Goal: Task Accomplishment & Management: Manage account settings

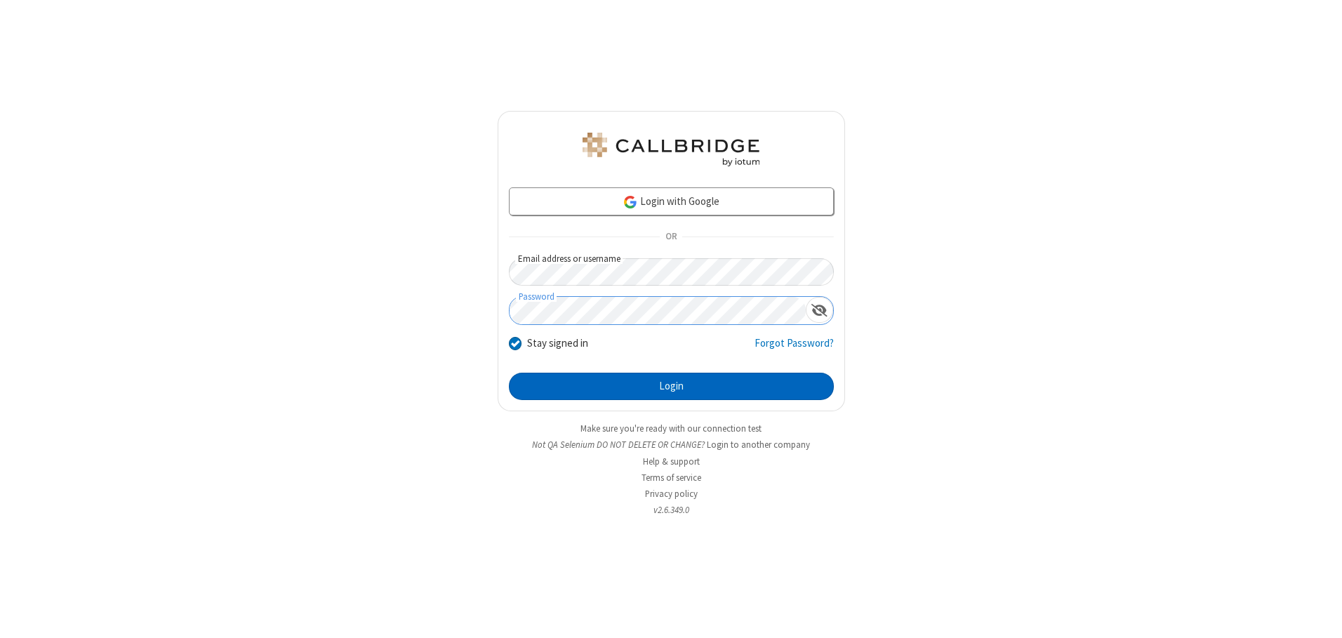
click at [671, 386] on button "Login" at bounding box center [671, 387] width 325 height 28
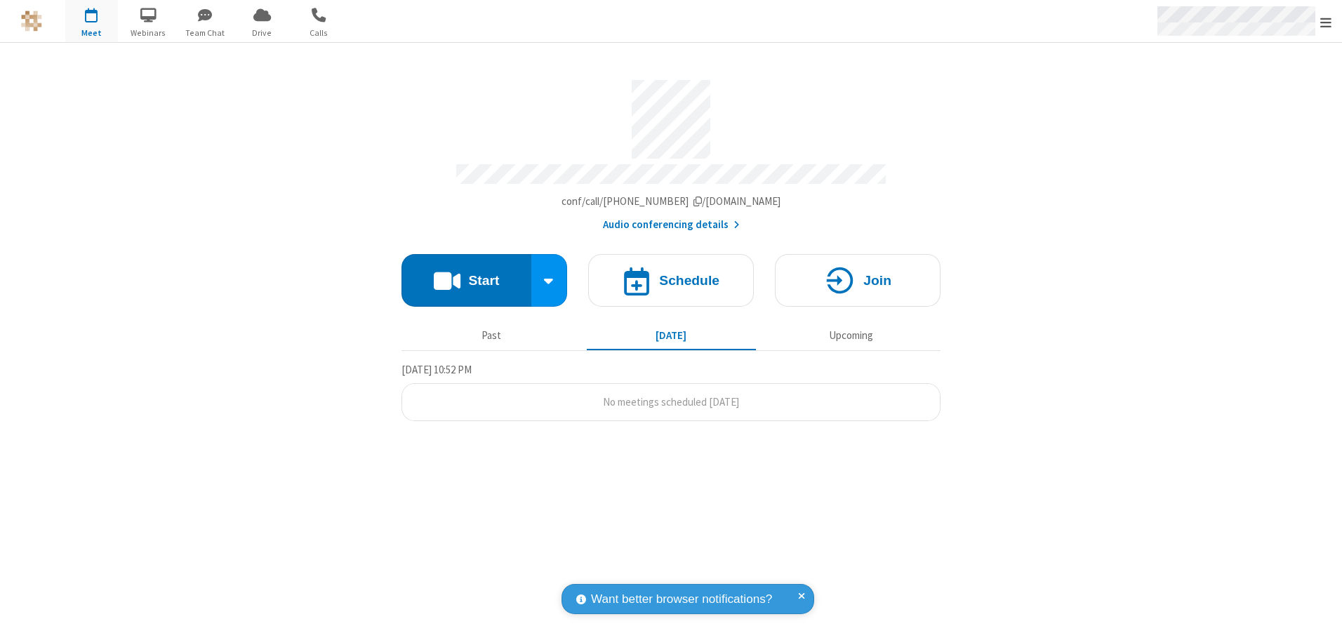
click at [1326, 22] on span "Open menu" at bounding box center [1325, 22] width 11 height 14
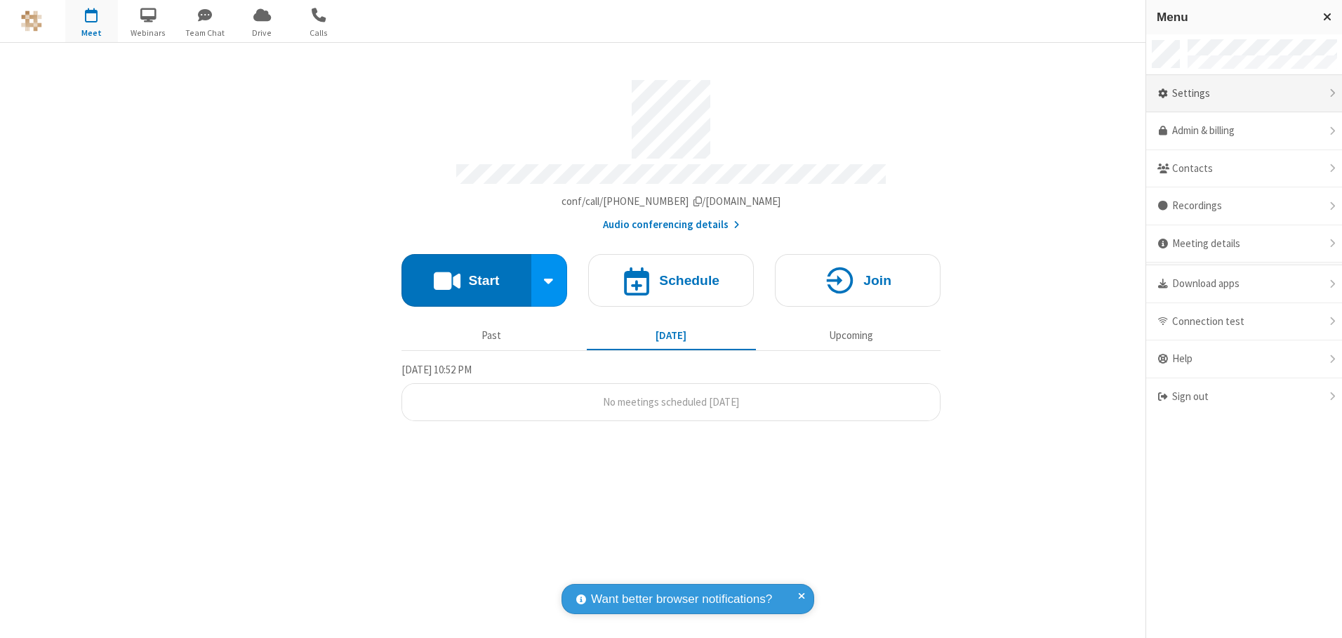
click at [1244, 93] on div "Settings" at bounding box center [1244, 94] width 196 height 38
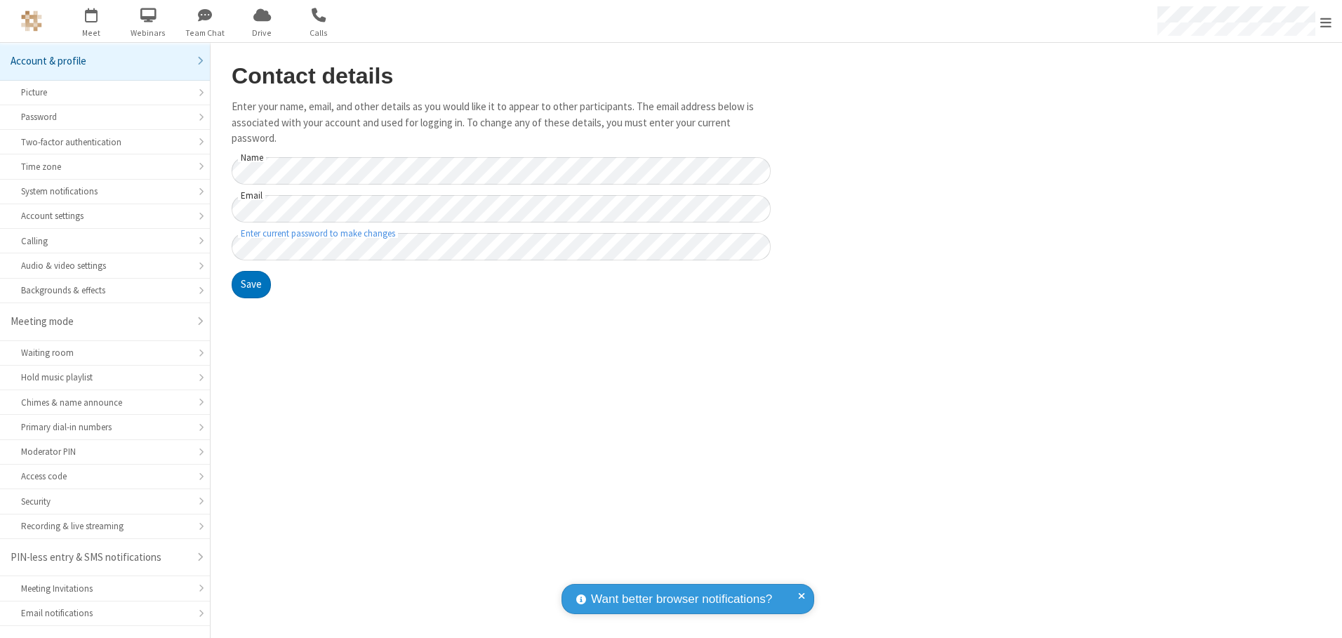
scroll to position [25, 0]
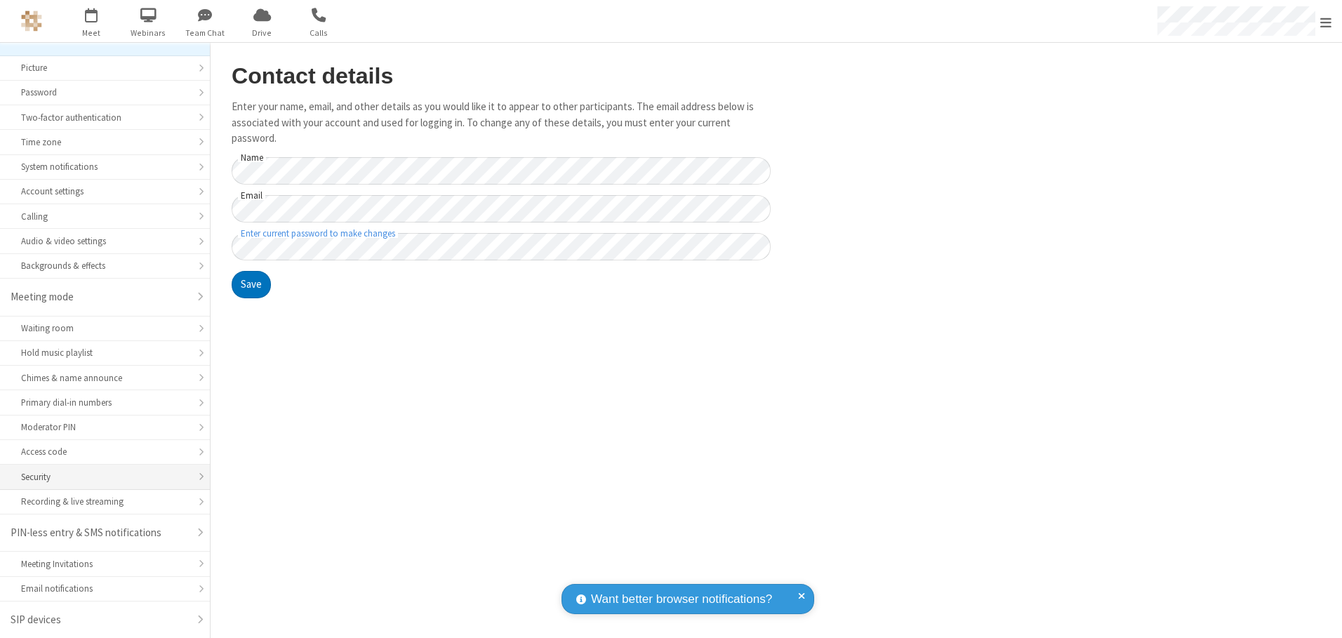
click at [100, 477] on div "Security" at bounding box center [105, 476] width 168 height 13
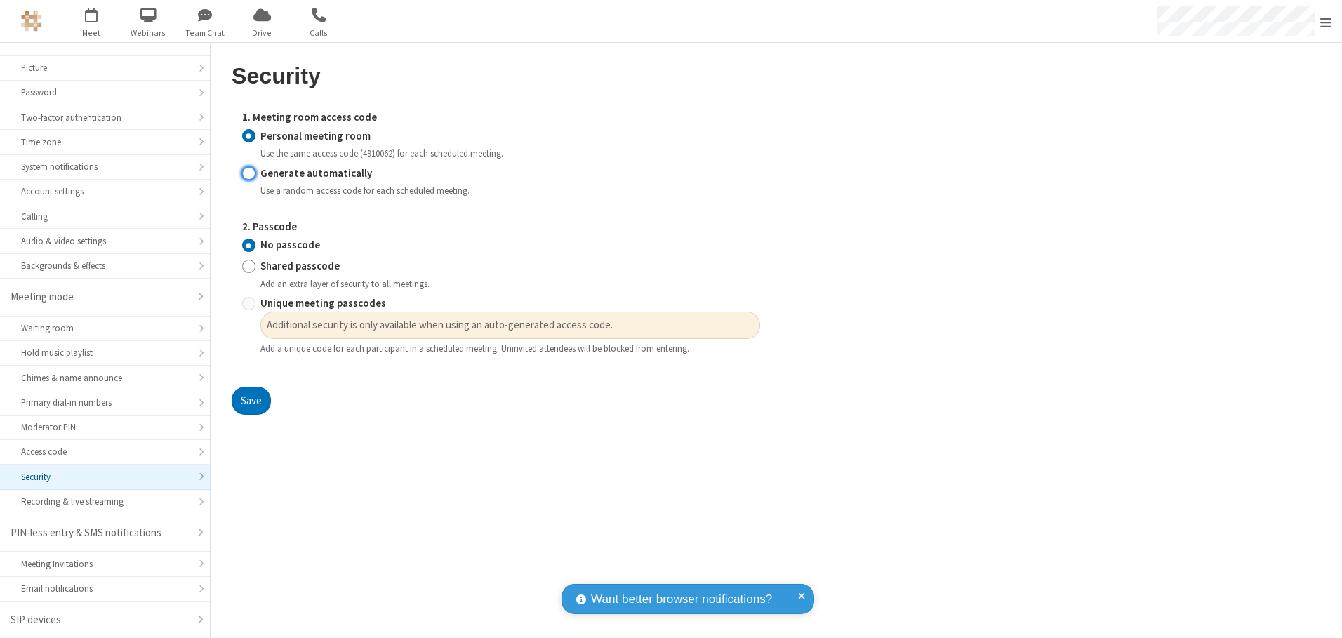
click at [249, 173] on input "Generate automatically" at bounding box center [248, 173] width 13 height 15
radio input "true"
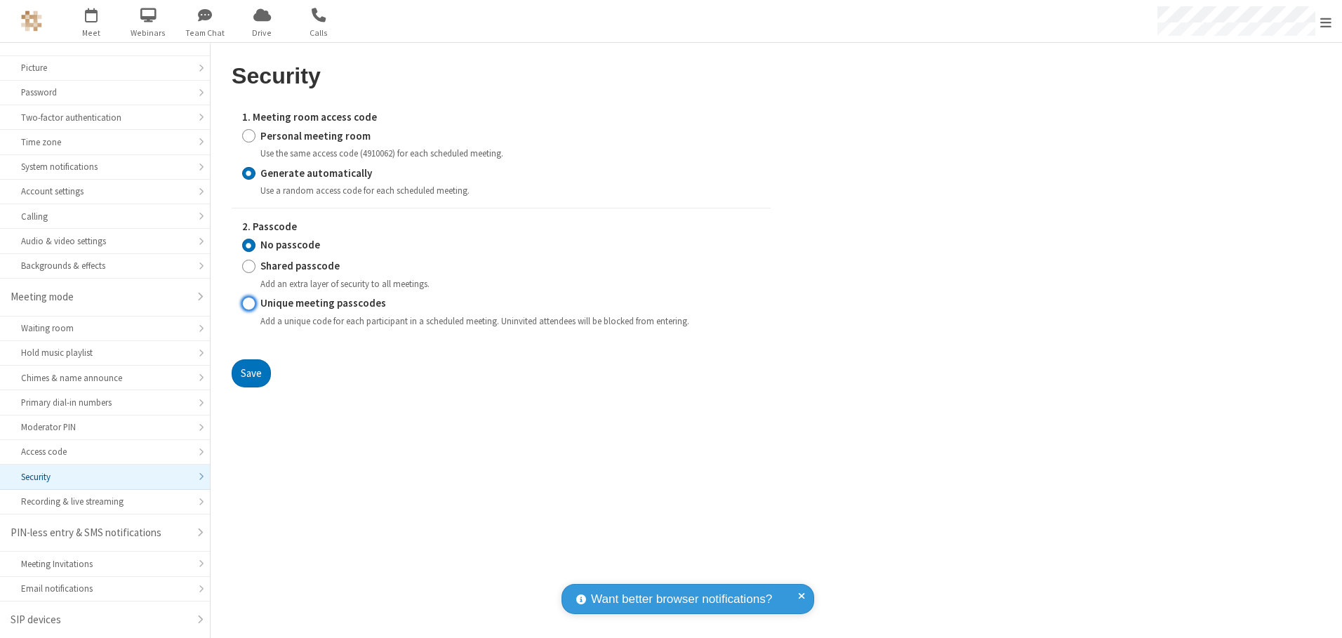
click at [249, 303] on input "Unique meeting passcodes" at bounding box center [248, 303] width 13 height 15
radio input "true"
click at [251, 373] on button "Save" at bounding box center [251, 373] width 39 height 28
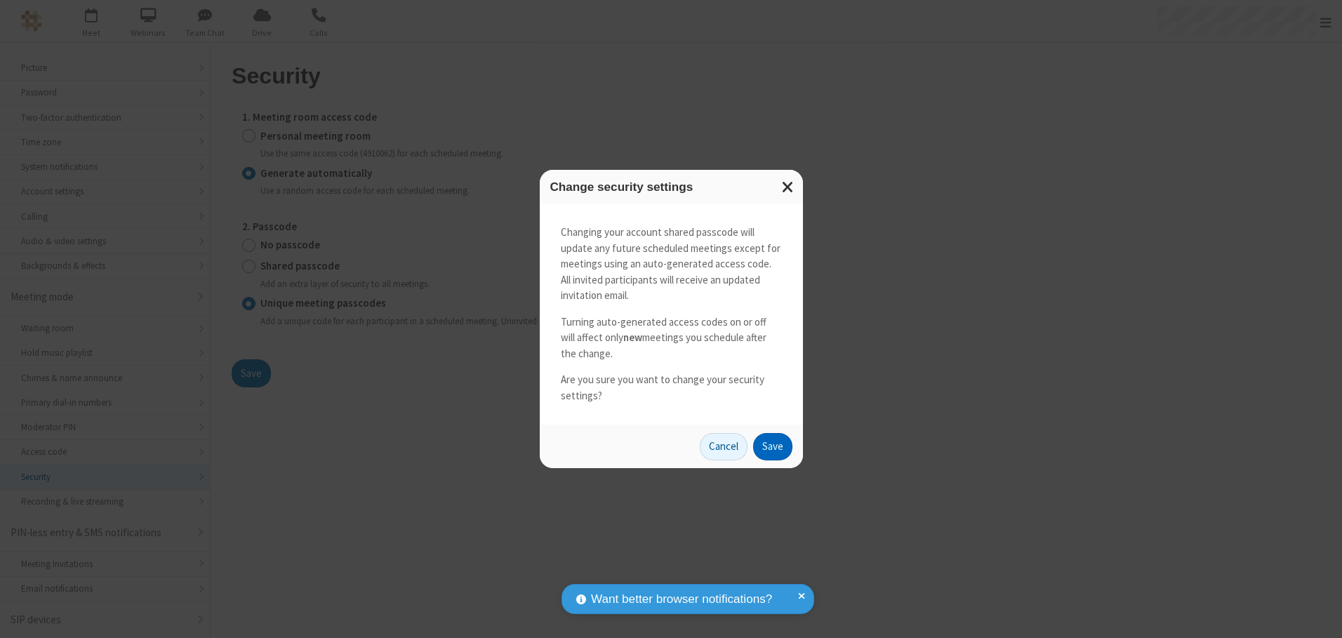
click at [772, 446] on button "Save" at bounding box center [772, 447] width 39 height 28
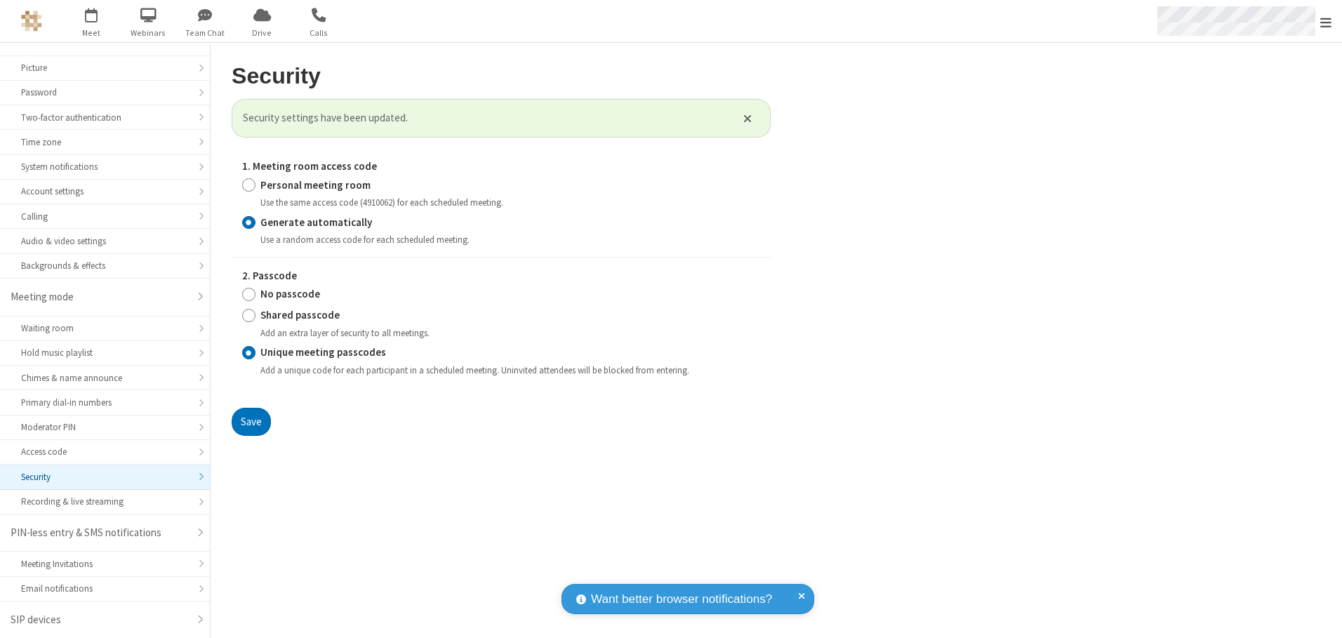
click at [1326, 22] on span "Open menu" at bounding box center [1325, 22] width 11 height 14
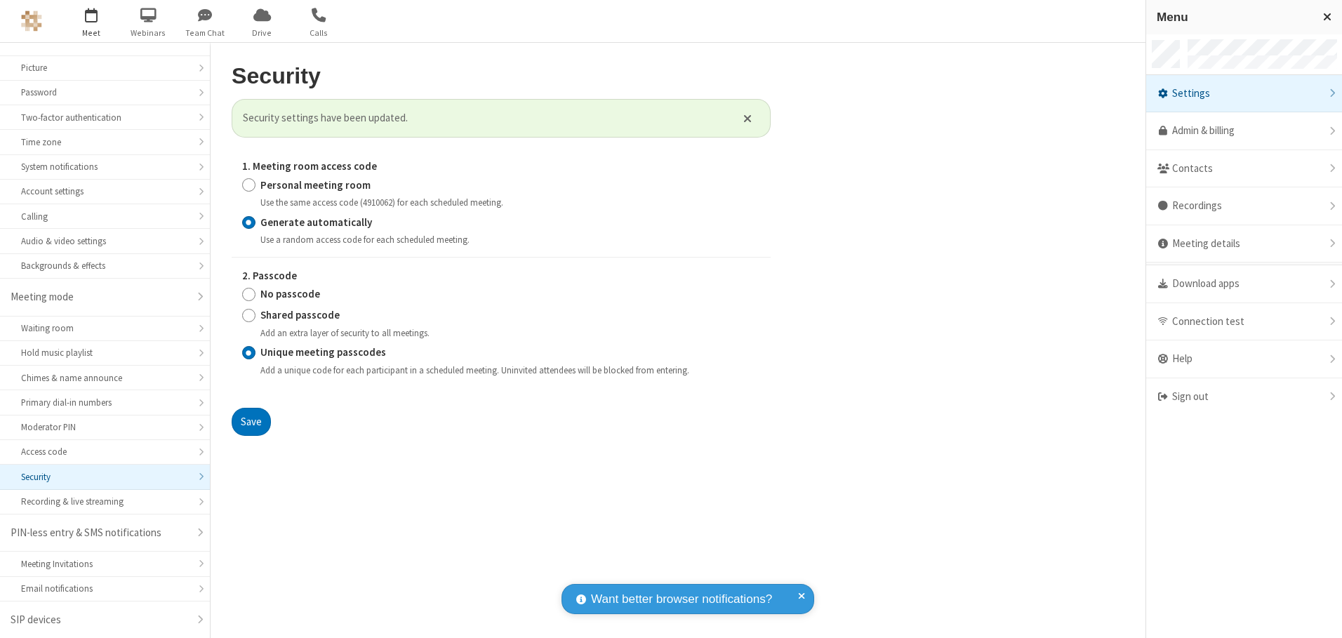
click at [91, 21] on span "button" at bounding box center [91, 15] width 53 height 24
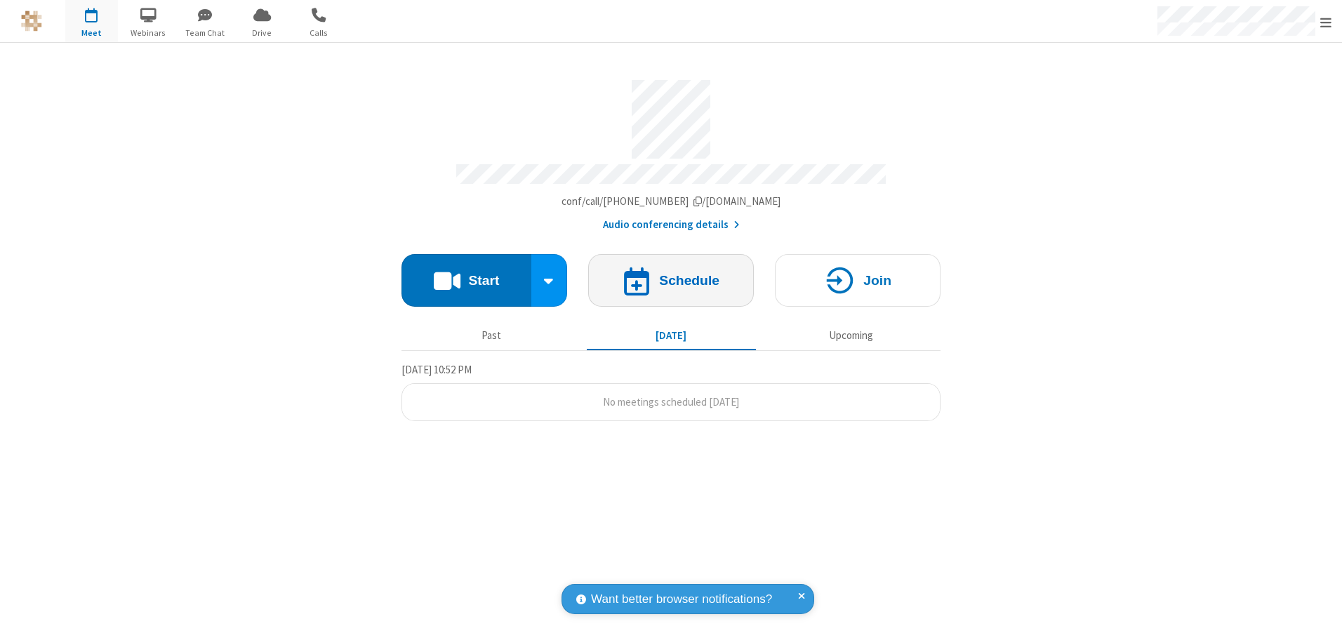
click at [671, 275] on h4 "Schedule" at bounding box center [689, 280] width 60 height 13
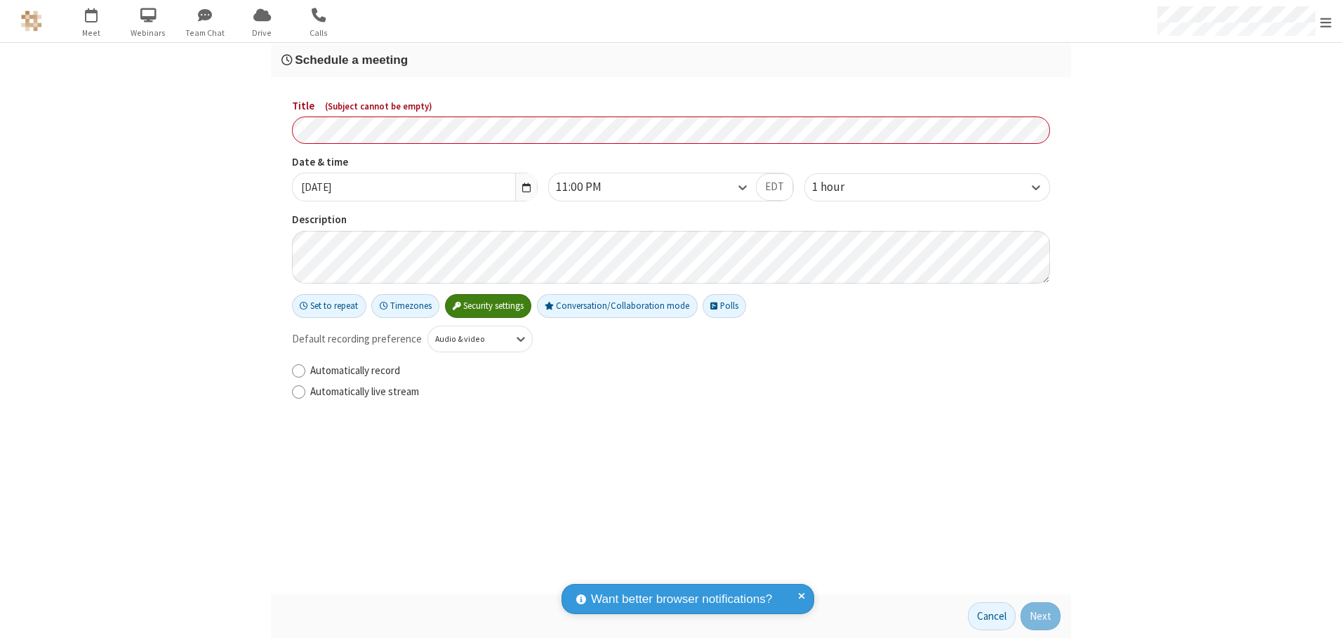
click at [671, 60] on h3 "Schedule a meeting" at bounding box center [671, 59] width 779 height 13
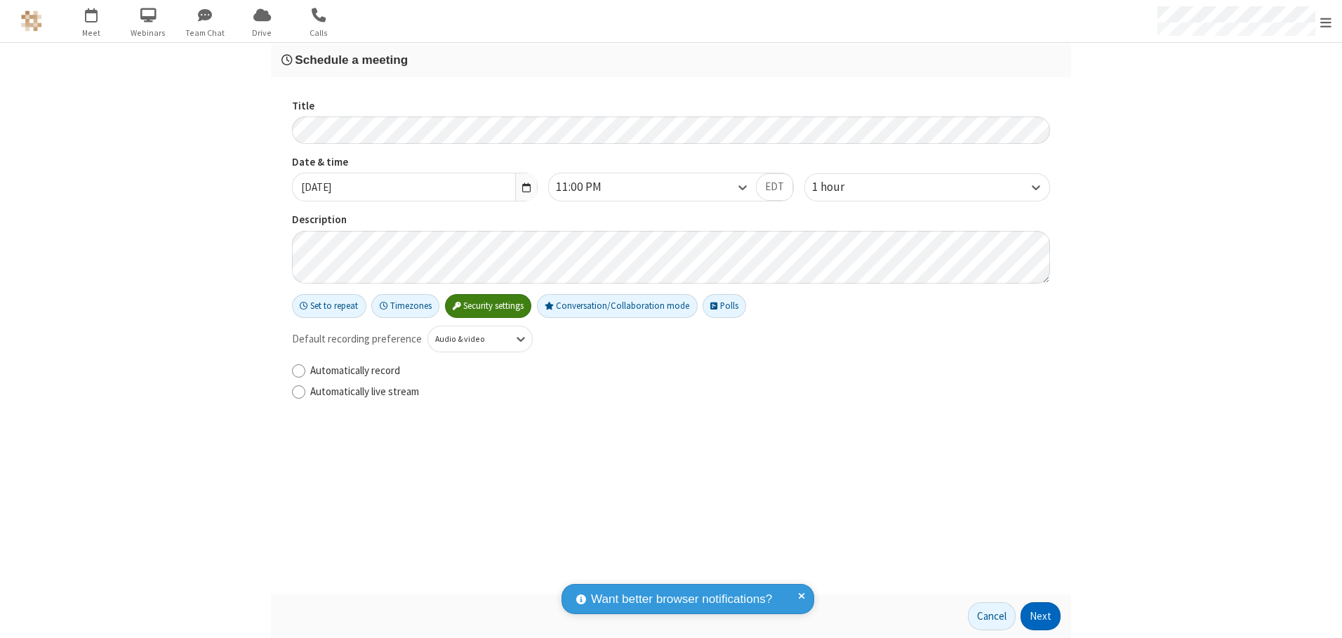
click at [1041, 616] on button "Next" at bounding box center [1041, 616] width 40 height 28
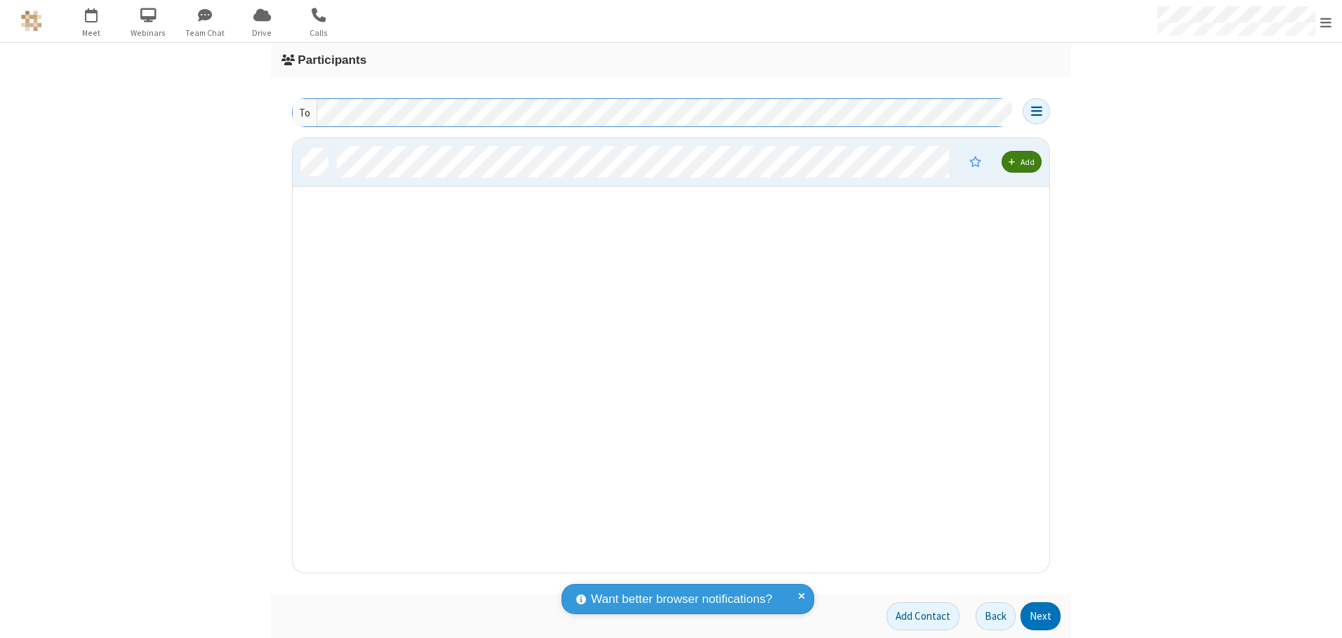
scroll to position [424, 746]
click at [1041, 616] on button "Next" at bounding box center [1041, 616] width 40 height 28
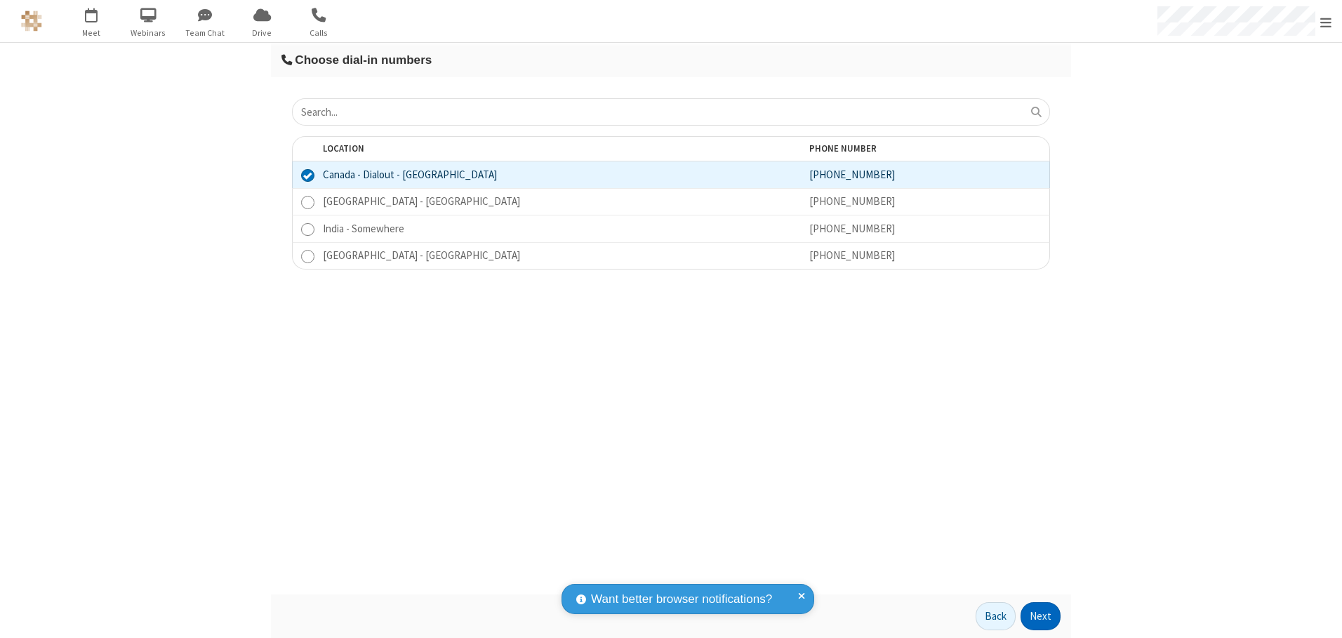
click at [1041, 616] on button "Next" at bounding box center [1041, 616] width 40 height 28
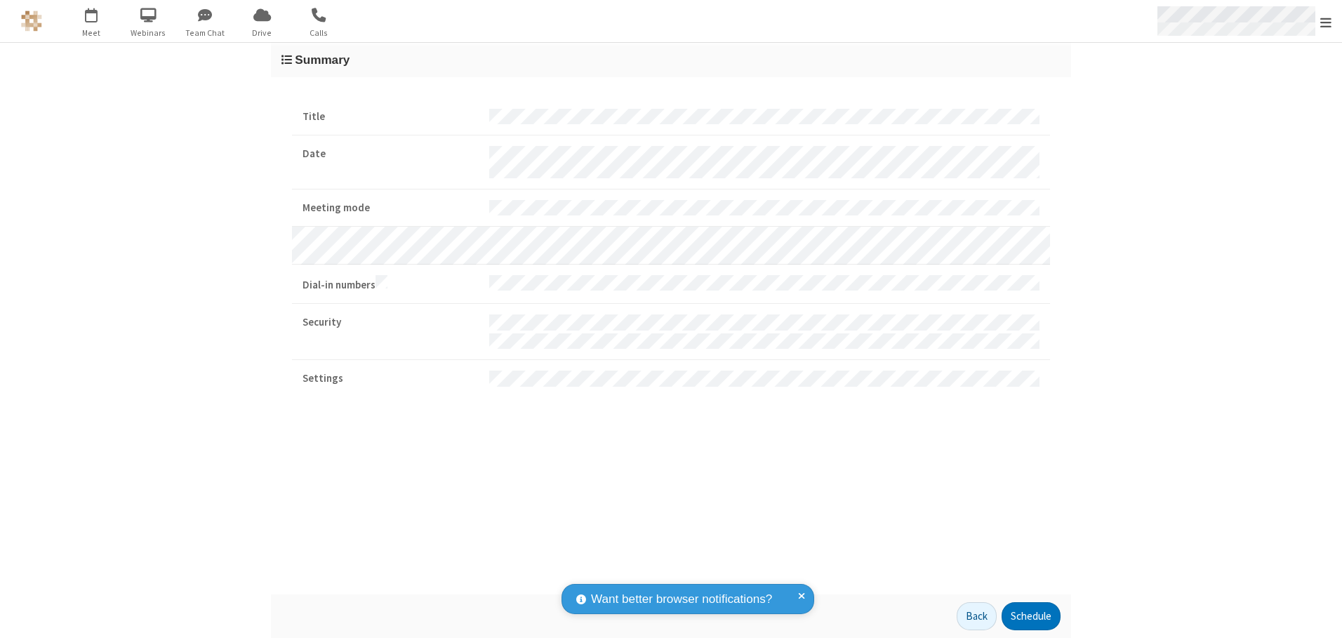
click at [1326, 22] on span "Open menu" at bounding box center [1325, 22] width 11 height 14
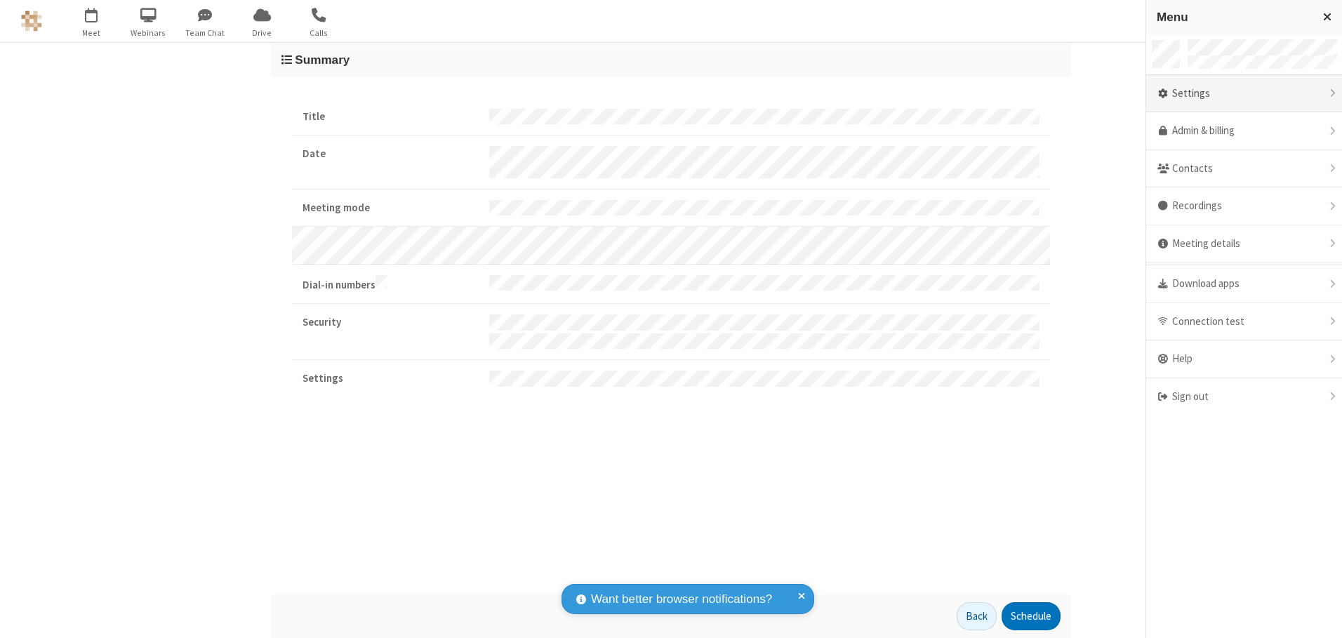
click at [1244, 93] on div "Settings" at bounding box center [1244, 94] width 196 height 38
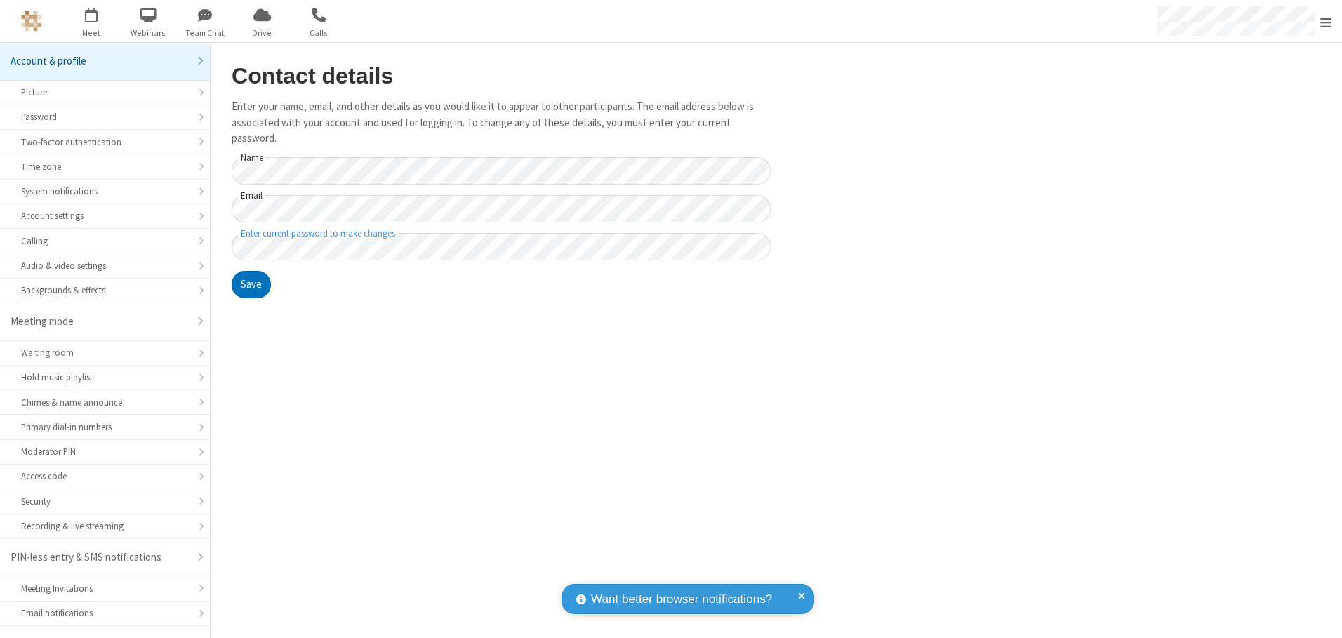
scroll to position [25, 0]
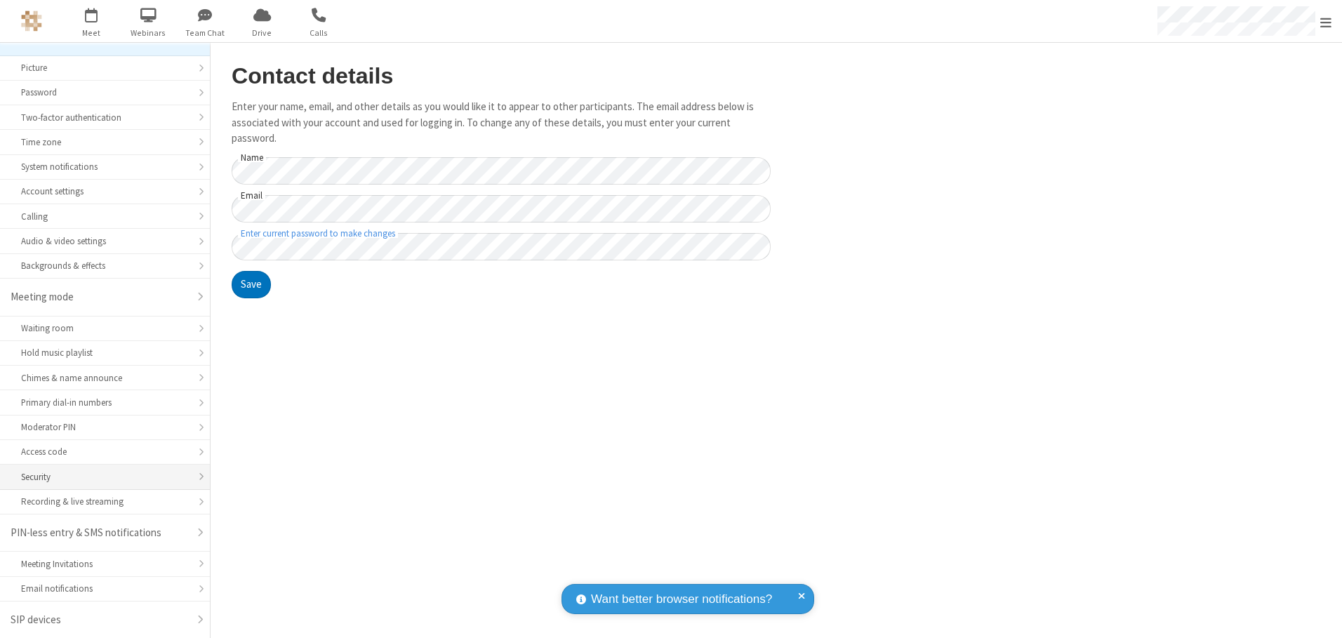
click at [100, 477] on div "Security" at bounding box center [105, 476] width 168 height 13
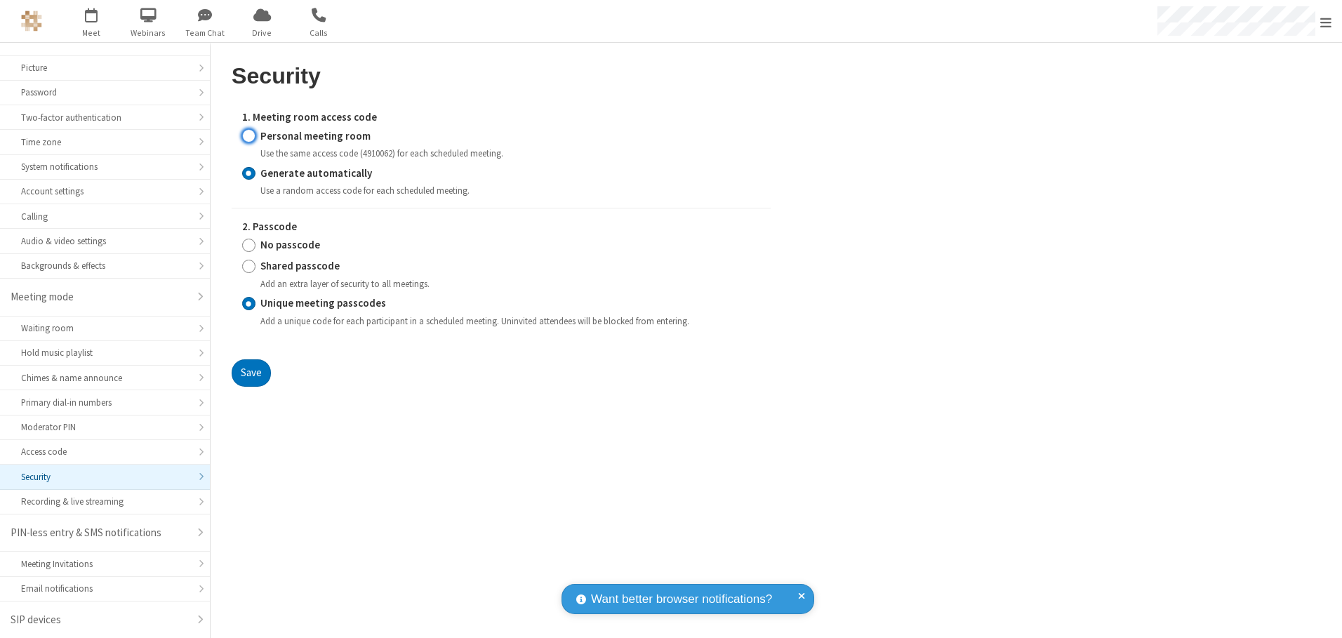
click at [249, 135] on input "Personal meeting room" at bounding box center [248, 135] width 13 height 15
radio input "true"
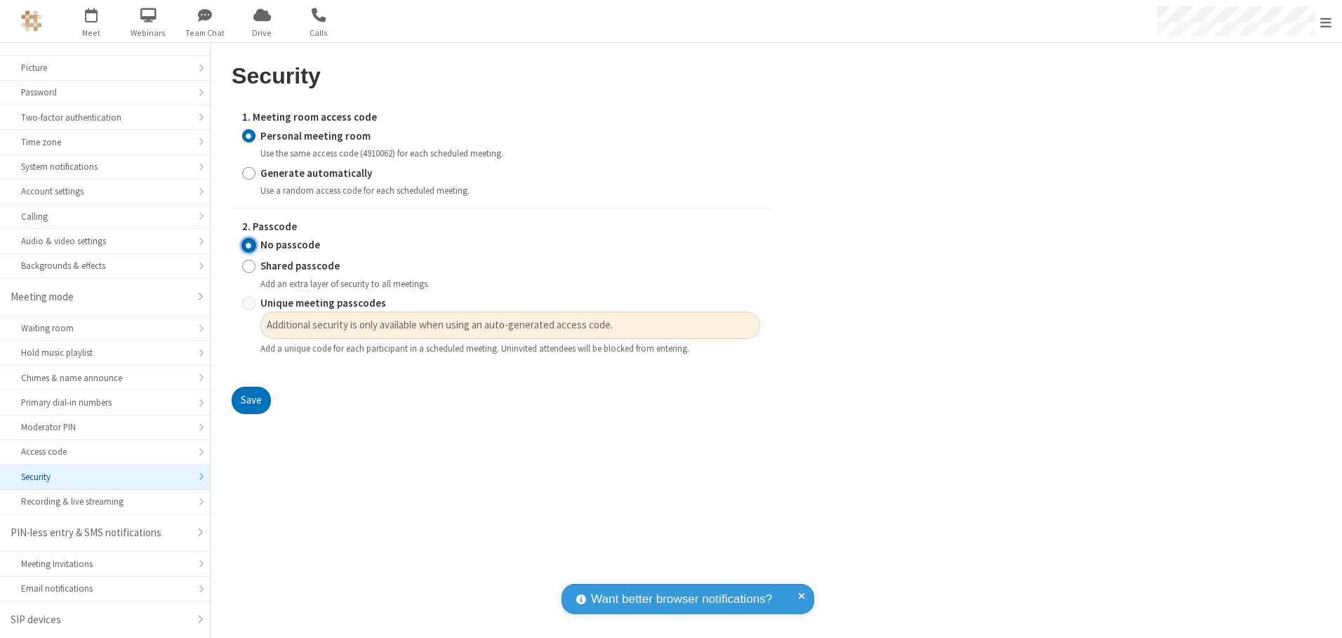
click at [249, 245] on input "No passcode" at bounding box center [248, 245] width 13 height 15
click at [251, 401] on button "Save" at bounding box center [251, 401] width 39 height 28
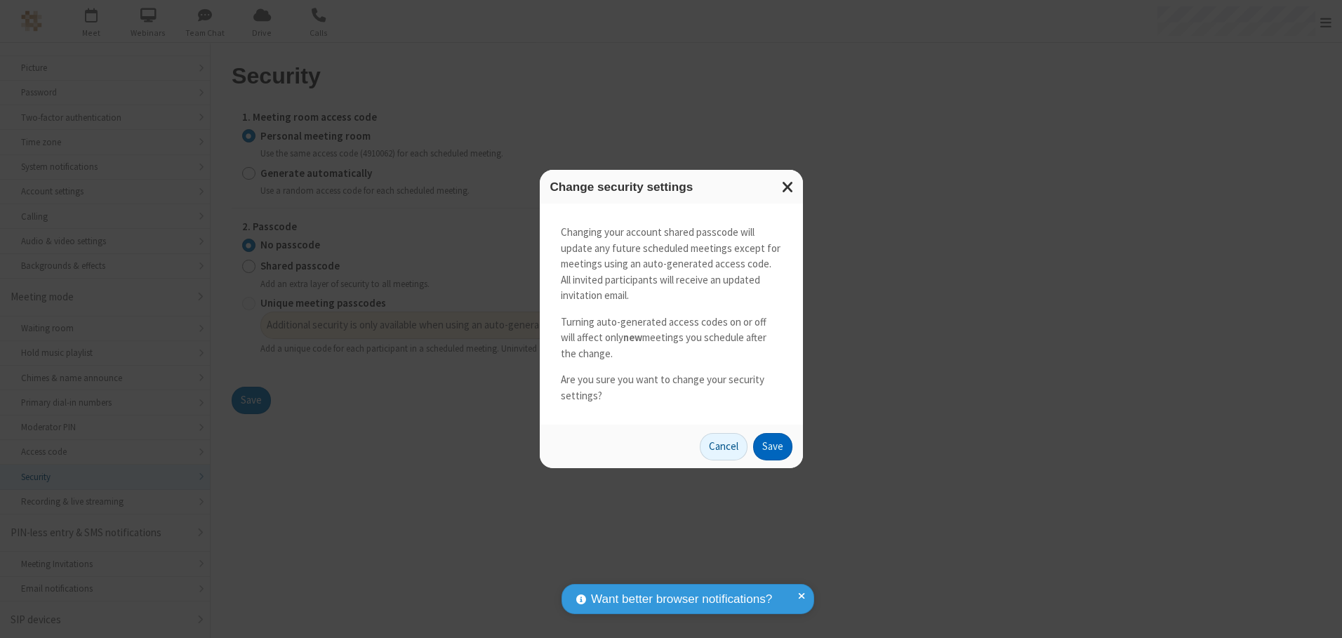
click at [772, 446] on button "Save" at bounding box center [772, 447] width 39 height 28
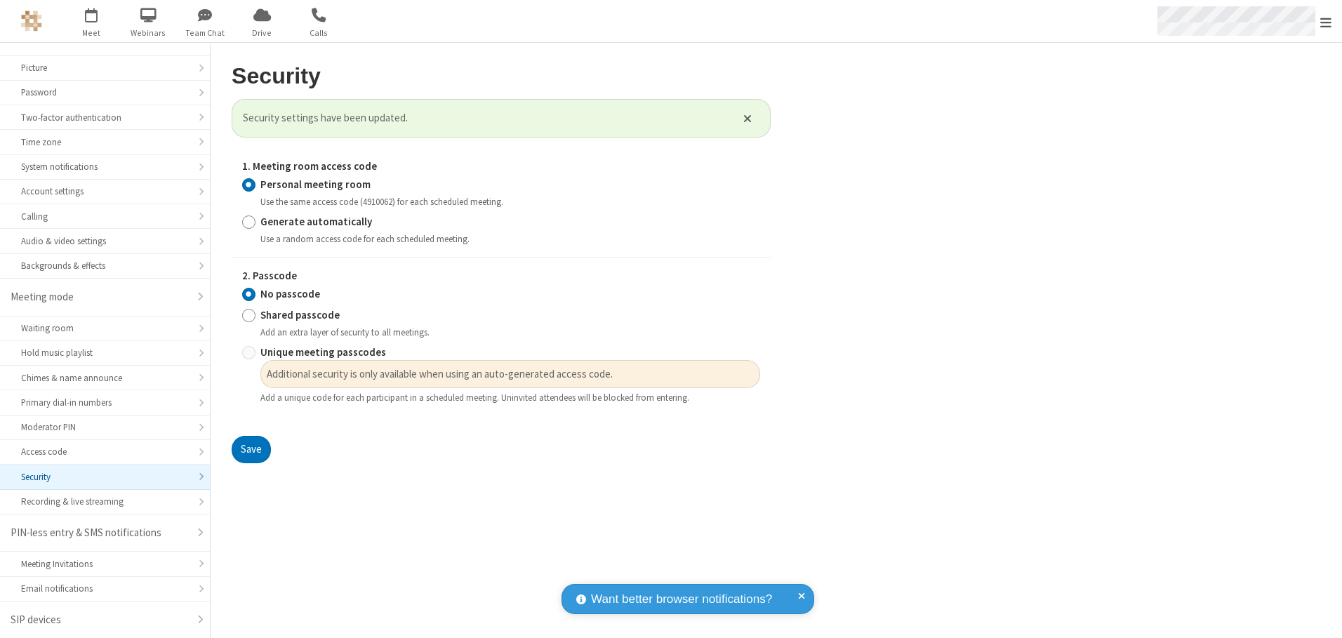
click at [1326, 21] on span "Open menu" at bounding box center [1325, 22] width 11 height 14
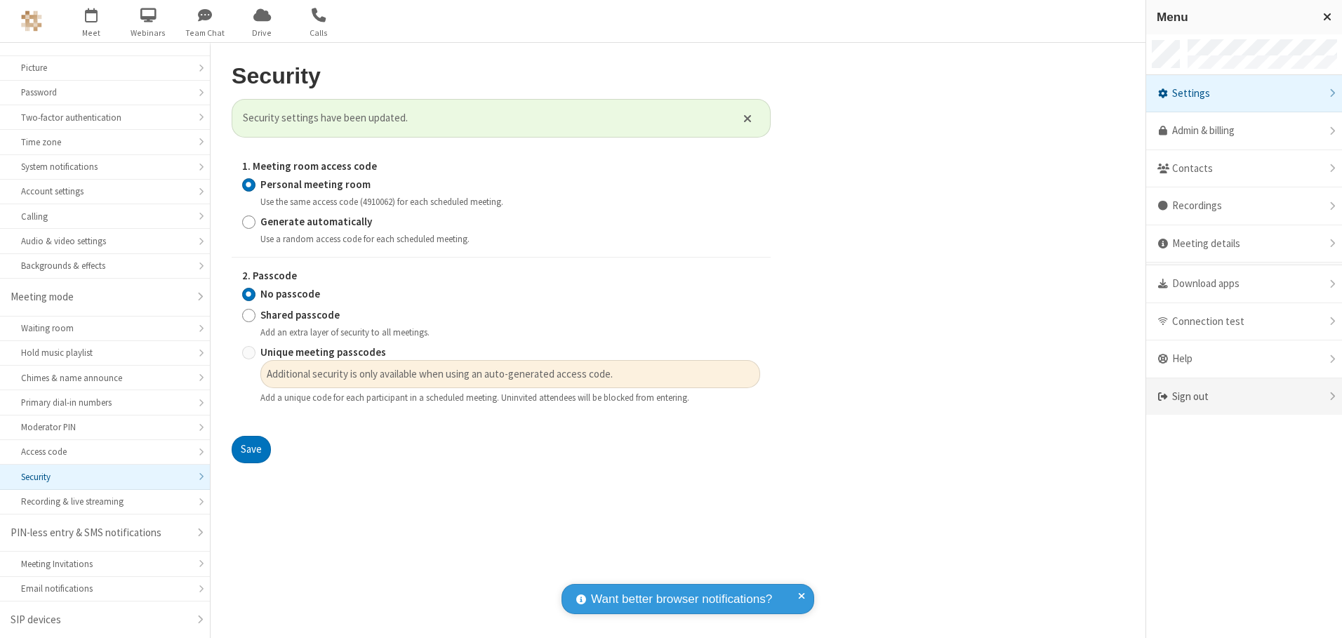
click at [1244, 397] on div "Sign out" at bounding box center [1244, 396] width 196 height 37
